Goal: Information Seeking & Learning: Learn about a topic

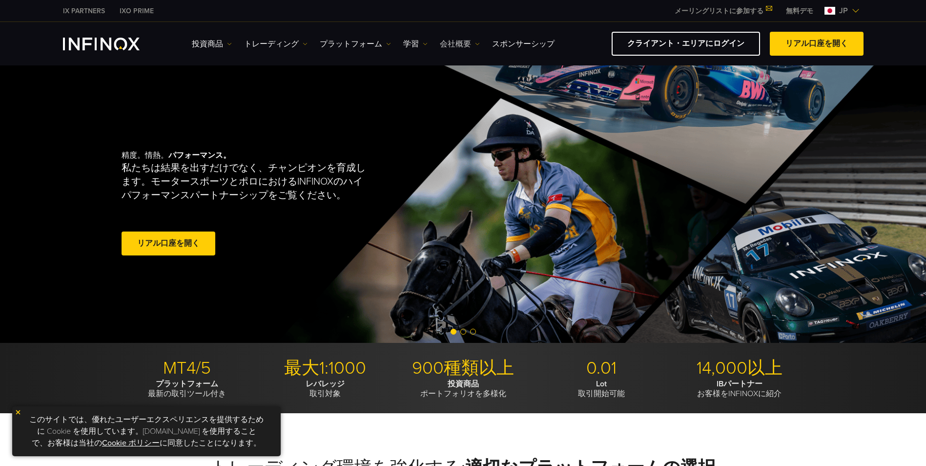
click at [458, 44] on link "会社概要" at bounding box center [460, 44] width 40 height 12
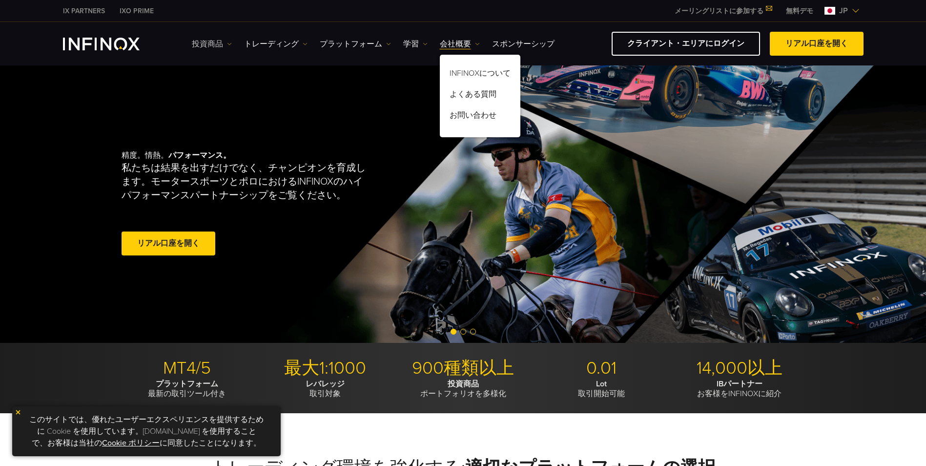
click at [215, 41] on link "投資商品" at bounding box center [212, 44] width 40 height 12
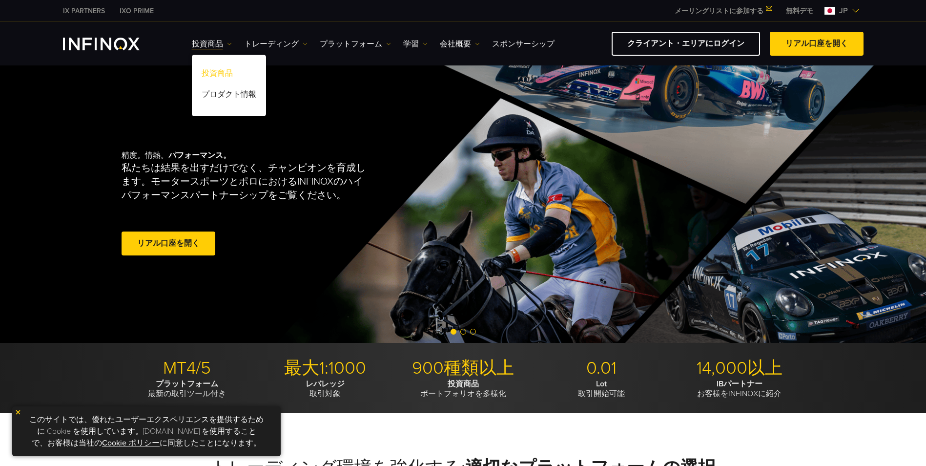
click at [219, 68] on link "投資商品" at bounding box center [229, 74] width 74 height 21
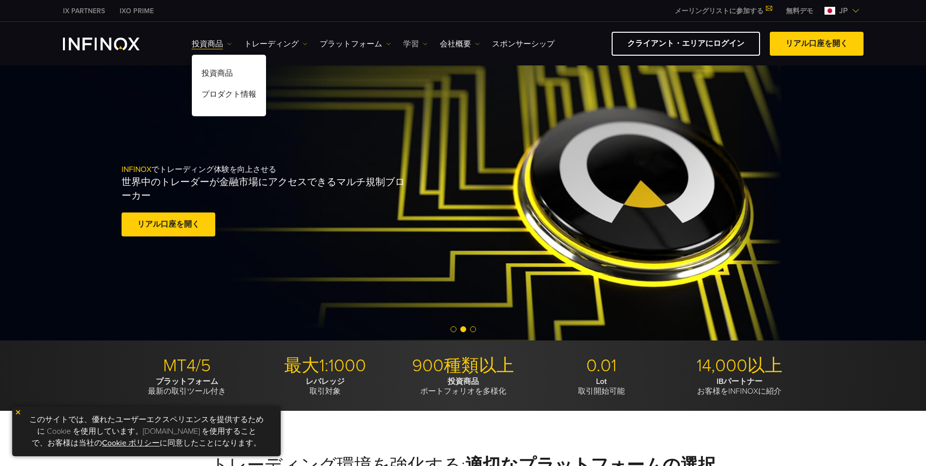
click at [425, 41] on img at bounding box center [425, 43] width 5 height 5
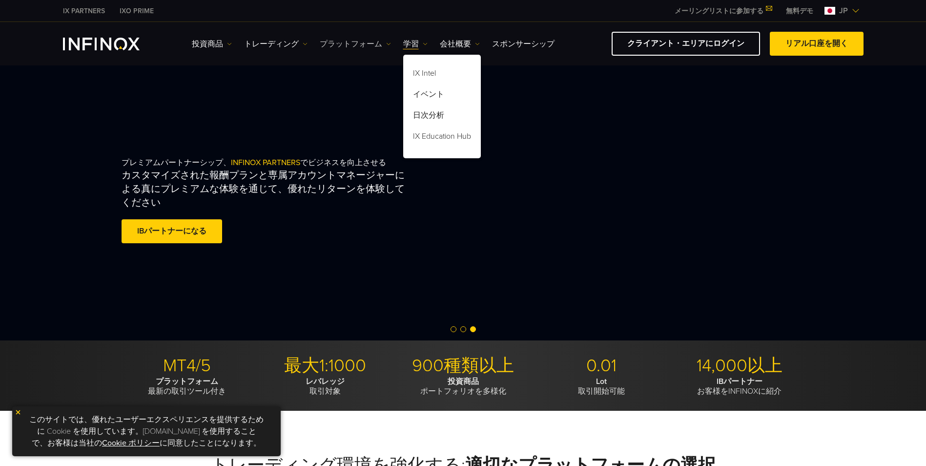
click at [381, 44] on link "プラットフォーム" at bounding box center [355, 44] width 71 height 12
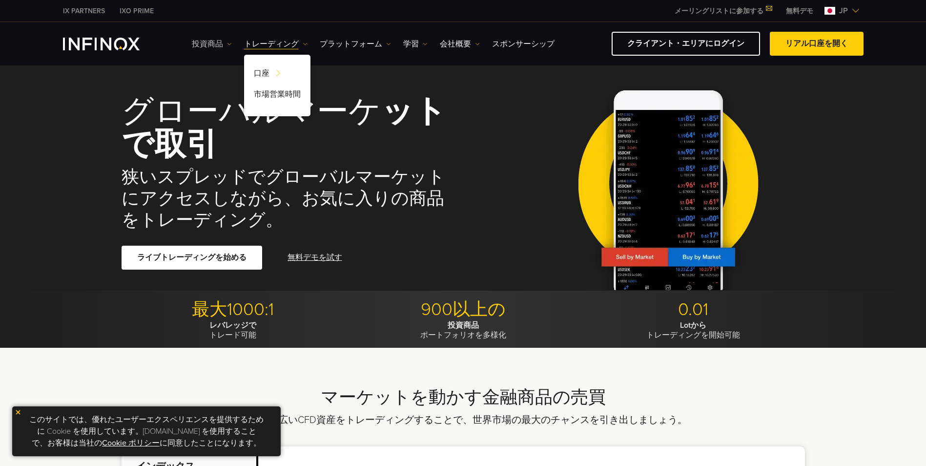
click at [227, 42] on img at bounding box center [229, 43] width 5 height 5
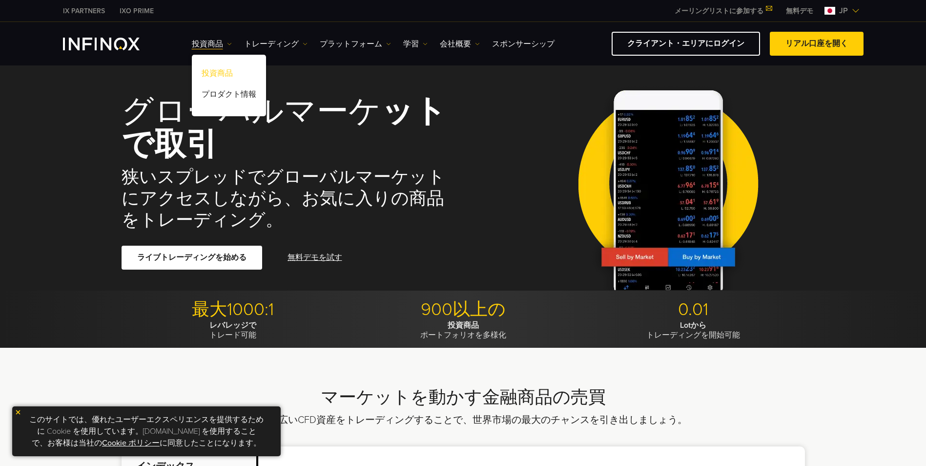
click at [221, 73] on link "投資商品" at bounding box center [229, 74] width 74 height 21
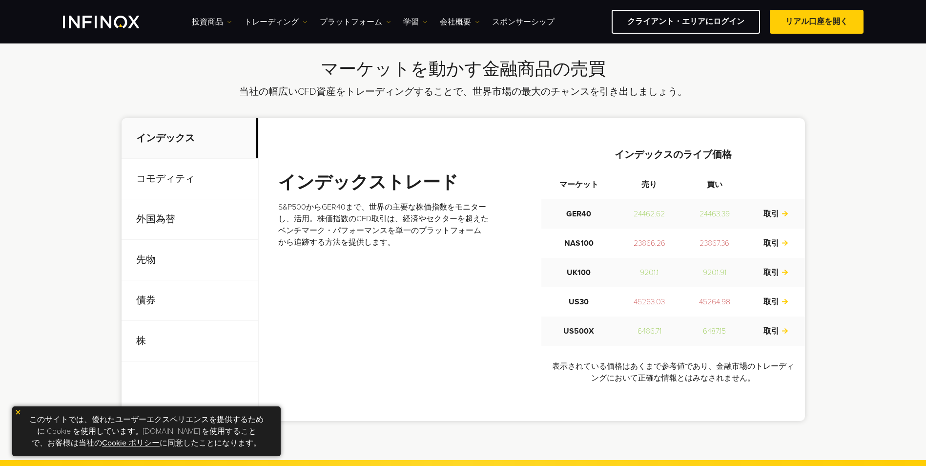
scroll to position [342, 0]
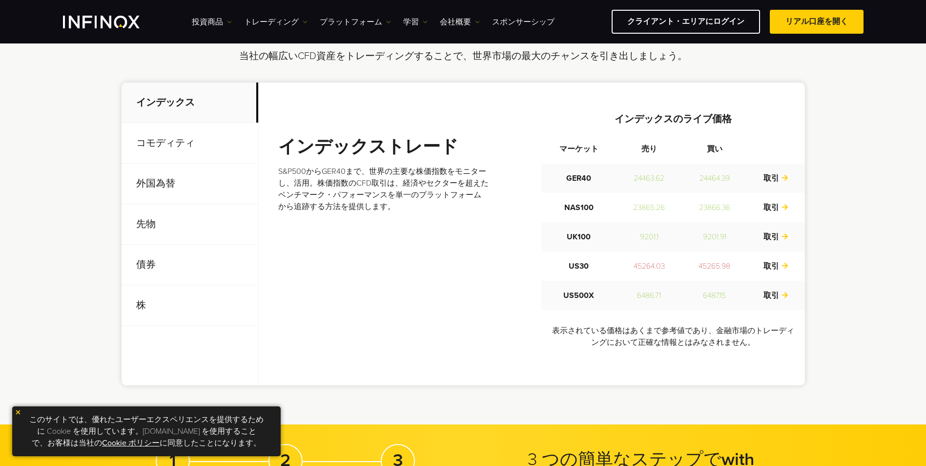
click at [150, 148] on p "コモディティ" at bounding box center [190, 143] width 137 height 41
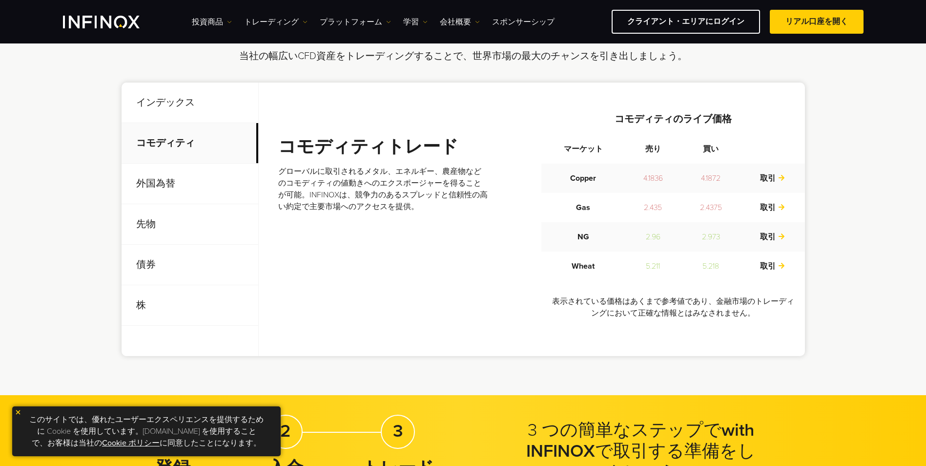
click at [149, 223] on p "先物" at bounding box center [190, 224] width 137 height 41
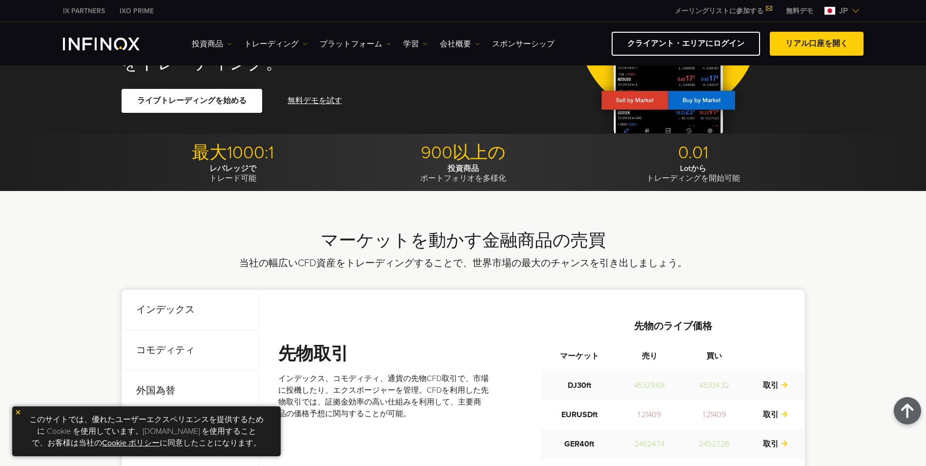
scroll to position [0, 0]
